Goal: Task Accomplishment & Management: Manage account settings

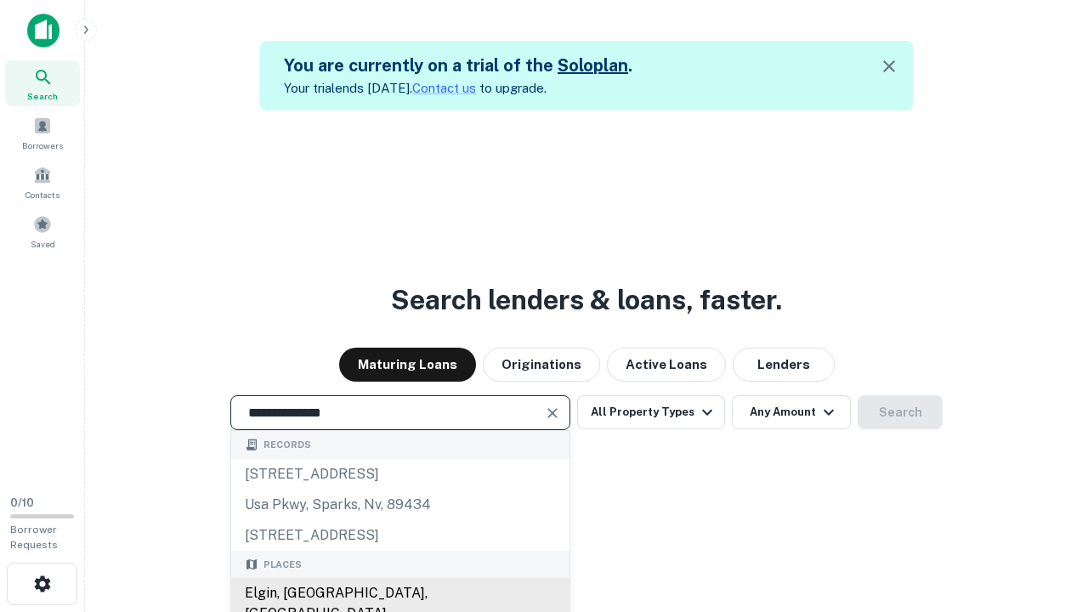
click at [400, 593] on div "Elgin, [GEOGRAPHIC_DATA], [GEOGRAPHIC_DATA]" at bounding box center [400, 603] width 338 height 51
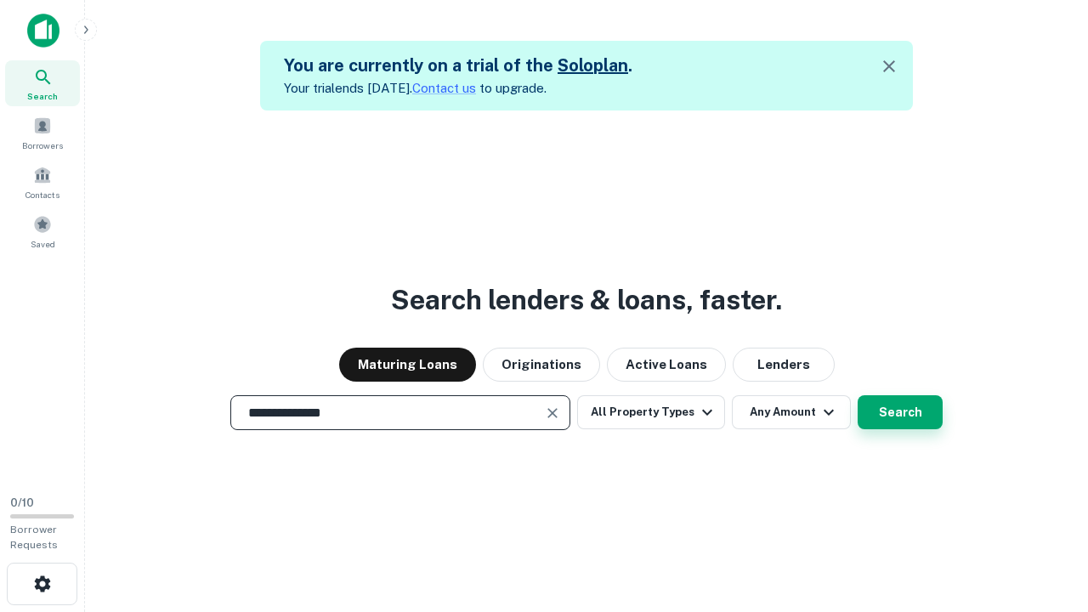
type input "**********"
click at [900, 412] on button "Search" at bounding box center [900, 412] width 85 height 34
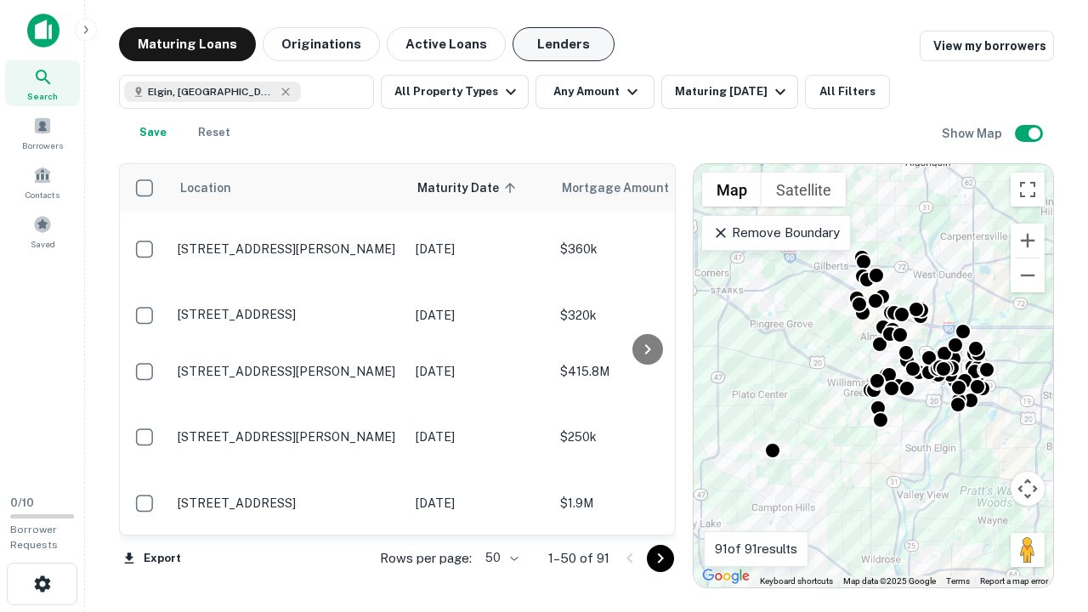
click at [564, 44] on button "Lenders" at bounding box center [564, 44] width 102 height 34
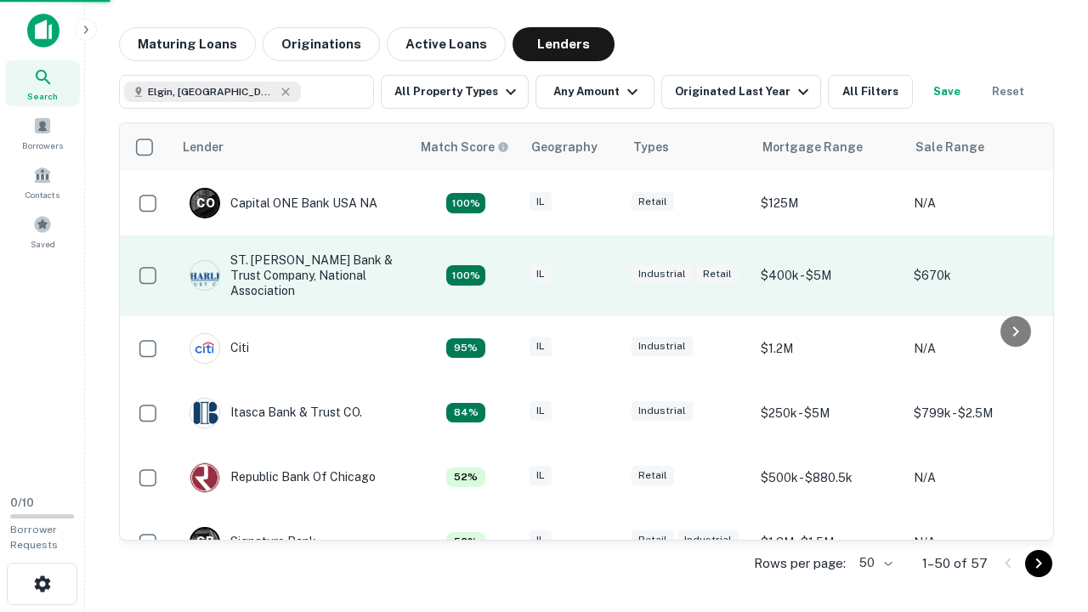
click at [604, 275] on div "IL" at bounding box center [572, 275] width 85 height 23
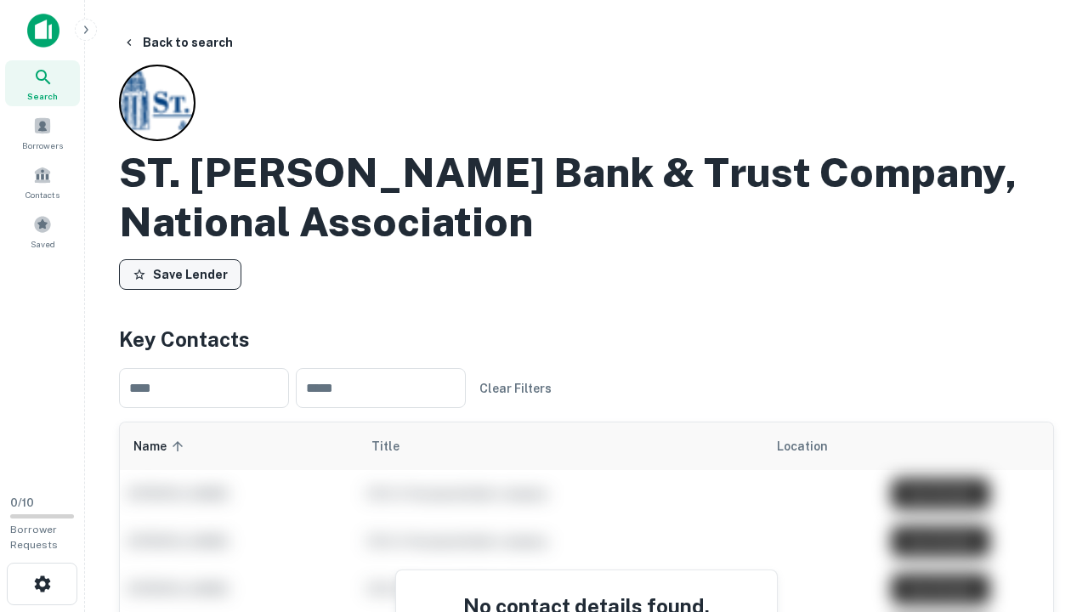
click at [180, 275] on button "Save Lender" at bounding box center [180, 274] width 122 height 31
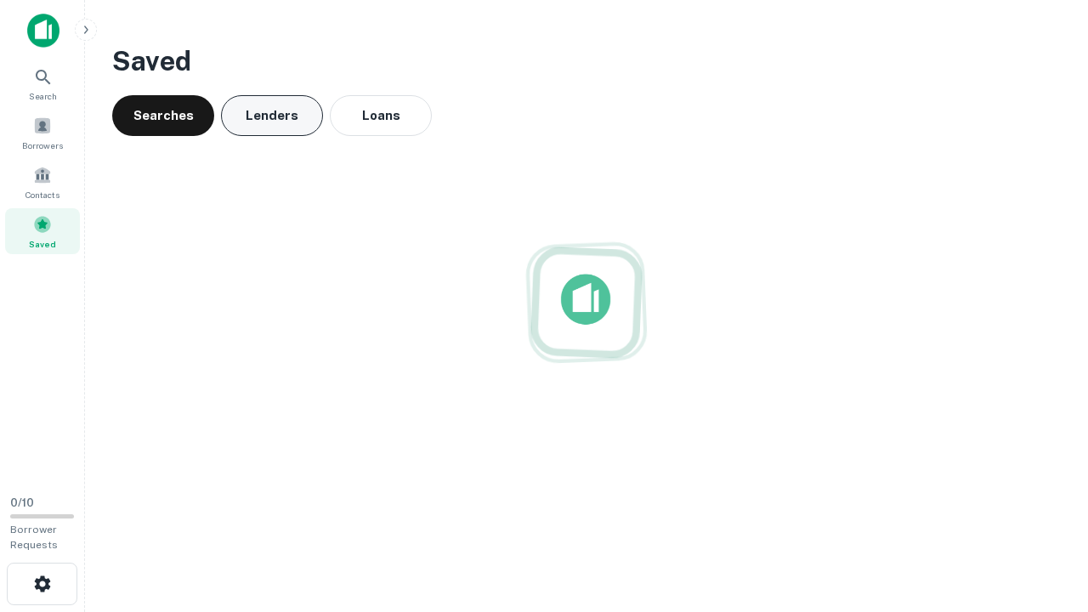
click at [272, 116] on button "Lenders" at bounding box center [272, 115] width 102 height 41
